Goal: Information Seeking & Learning: Understand process/instructions

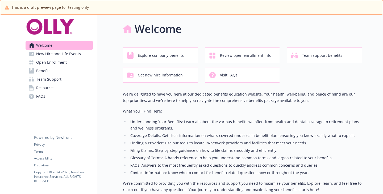
click at [53, 75] on link "Benefits" at bounding box center [59, 71] width 67 height 9
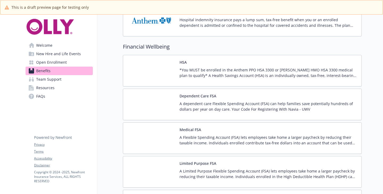
scroll to position [824, 0]
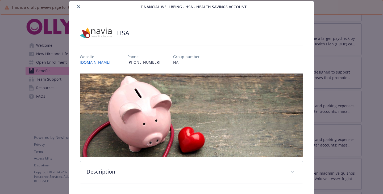
scroll to position [96, 0]
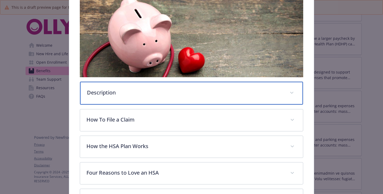
click at [121, 97] on div "Description" at bounding box center [191, 93] width 223 height 23
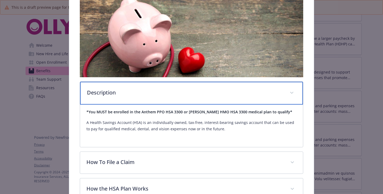
scroll to position [175, 0]
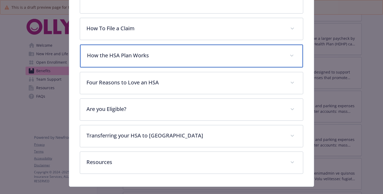
click at [141, 60] on p "How the HSA Plan Works" at bounding box center [185, 56] width 196 height 8
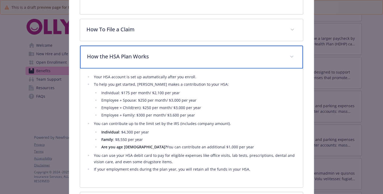
scroll to position [307, 0]
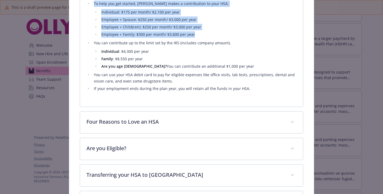
drag, startPoint x: 220, startPoint y: 98, endPoint x: 84, endPoint y: 49, distance: 144.4
click at [84, 49] on div "Your HSA account is set up automatically after you enroll. To help you get star…" at bounding box center [191, 47] width 223 height 119
copy ul "Your HSA account is set up automatically after you enroll. To help you get star…"
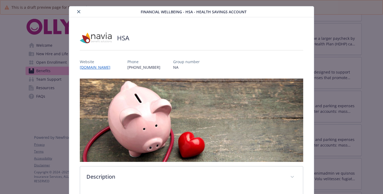
scroll to position [0, 0]
